Goal: Task Accomplishment & Management: Manage account settings

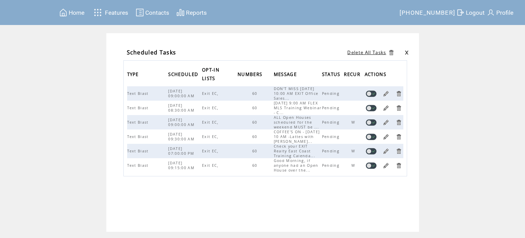
click at [386, 93] on link at bounding box center [386, 93] width 6 height 6
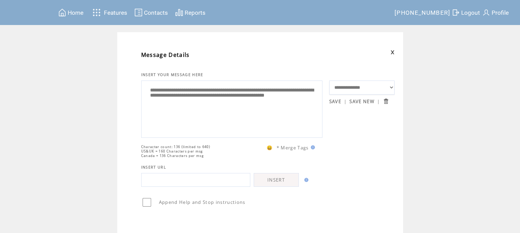
click at [336, 101] on link "SAVE" at bounding box center [335, 101] width 12 height 6
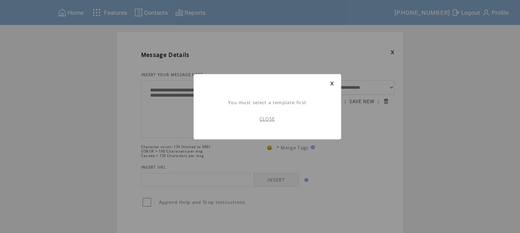
click at [266, 119] on link "CLOSE" at bounding box center [268, 119] width 16 height 6
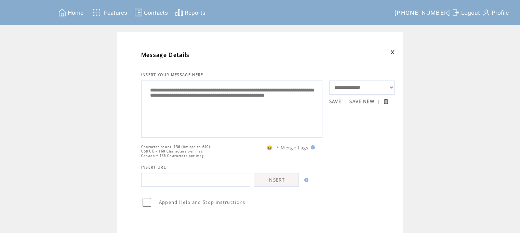
click at [79, 11] on span "Home" at bounding box center [76, 12] width 16 height 7
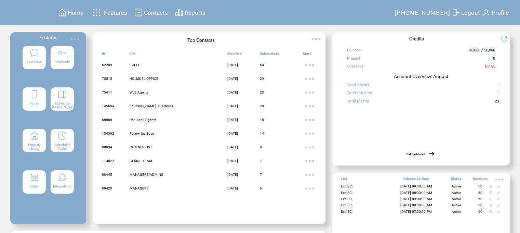
click at [62, 137] on img at bounding box center [62, 136] width 10 height 10
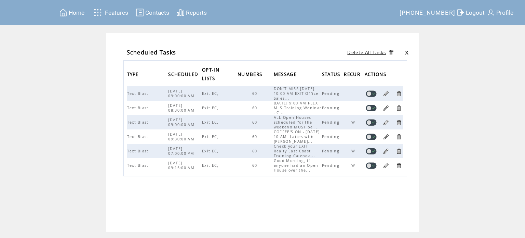
click at [407, 50] on link at bounding box center [407, 52] width 4 height 4
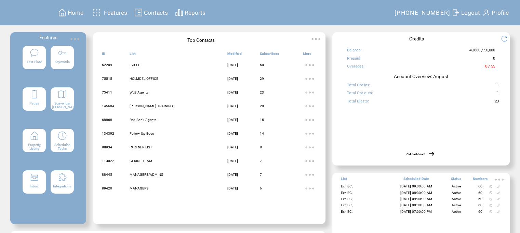
click at [62, 145] on span "Scheduled Tasks" at bounding box center [62, 147] width 16 height 8
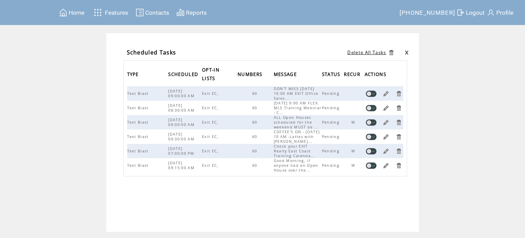
click at [474, 13] on span "Logout" at bounding box center [475, 12] width 19 height 7
